Goal: Information Seeking & Learning: Check status

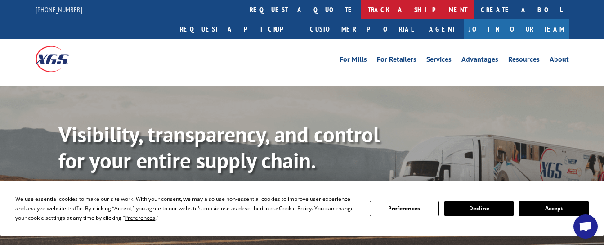
click at [361, 9] on link "track a shipment" at bounding box center [417, 9] width 113 height 19
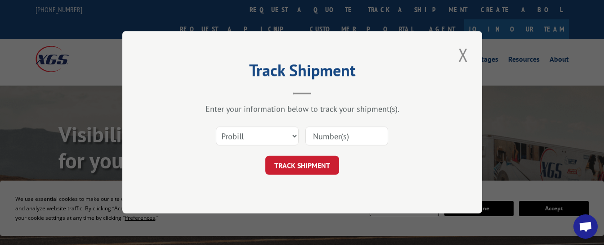
click at [320, 135] on input at bounding box center [346, 136] width 83 height 19
type input "15347987"
click button "TRACK SHIPMENT" at bounding box center [302, 165] width 74 height 19
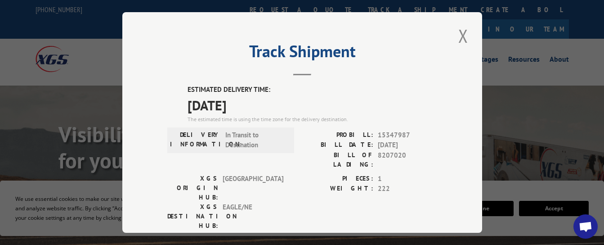
click at [462, 32] on button "Close modal" at bounding box center [463, 35] width 15 height 25
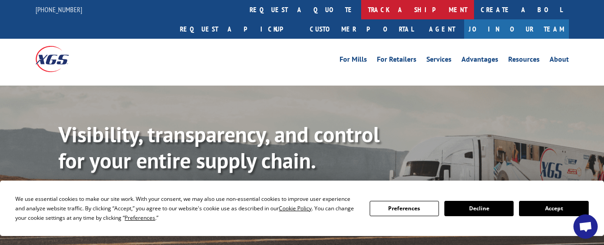
click at [361, 13] on link "track a shipment" at bounding box center [417, 9] width 113 height 19
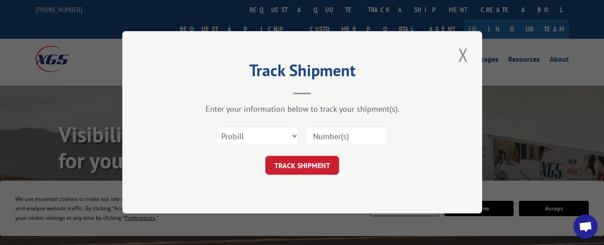
drag, startPoint x: 315, startPoint y: 134, endPoint x: 322, endPoint y: 128, distance: 9.3
click at [321, 129] on input at bounding box center [346, 136] width 83 height 19
type input "15347987"
click button "TRACK SHIPMENT" at bounding box center [302, 165] width 74 height 19
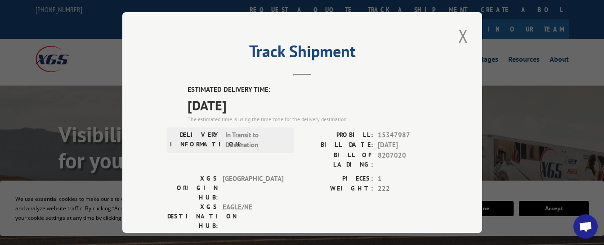
drag, startPoint x: 457, startPoint y: 38, endPoint x: 466, endPoint y: 32, distance: 10.0
click at [462, 35] on button "Close modal" at bounding box center [463, 35] width 15 height 25
